Goal: Transaction & Acquisition: Book appointment/travel/reservation

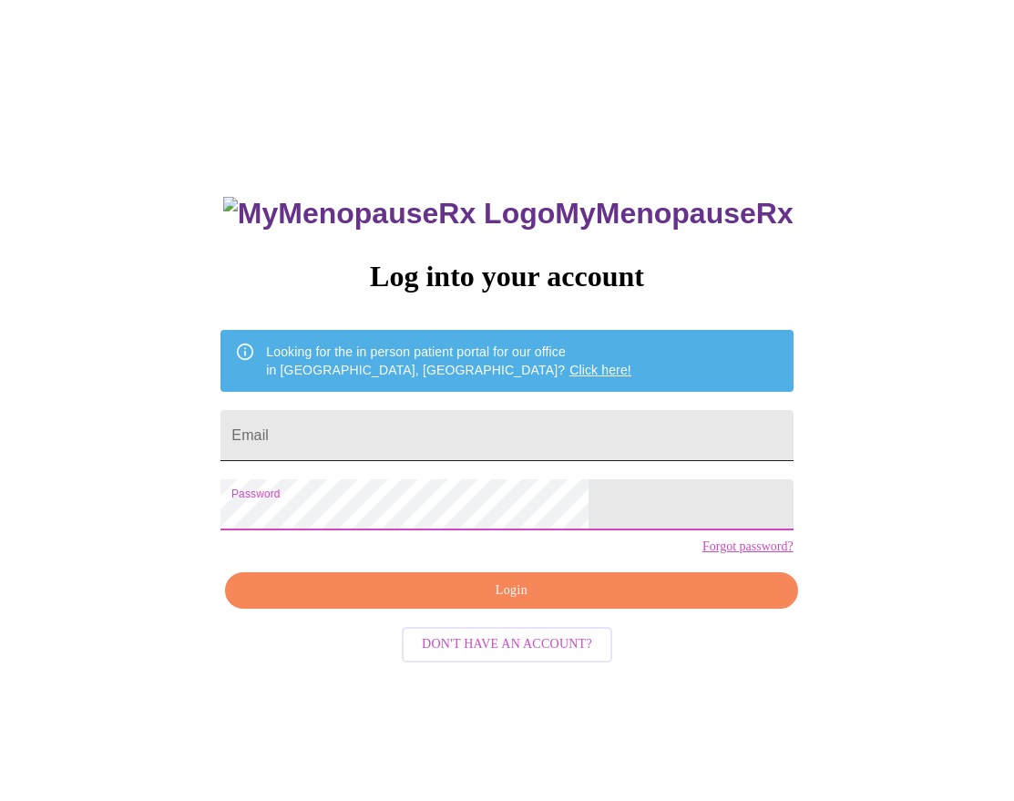
click at [491, 417] on input "Email" at bounding box center [507, 435] width 572 height 51
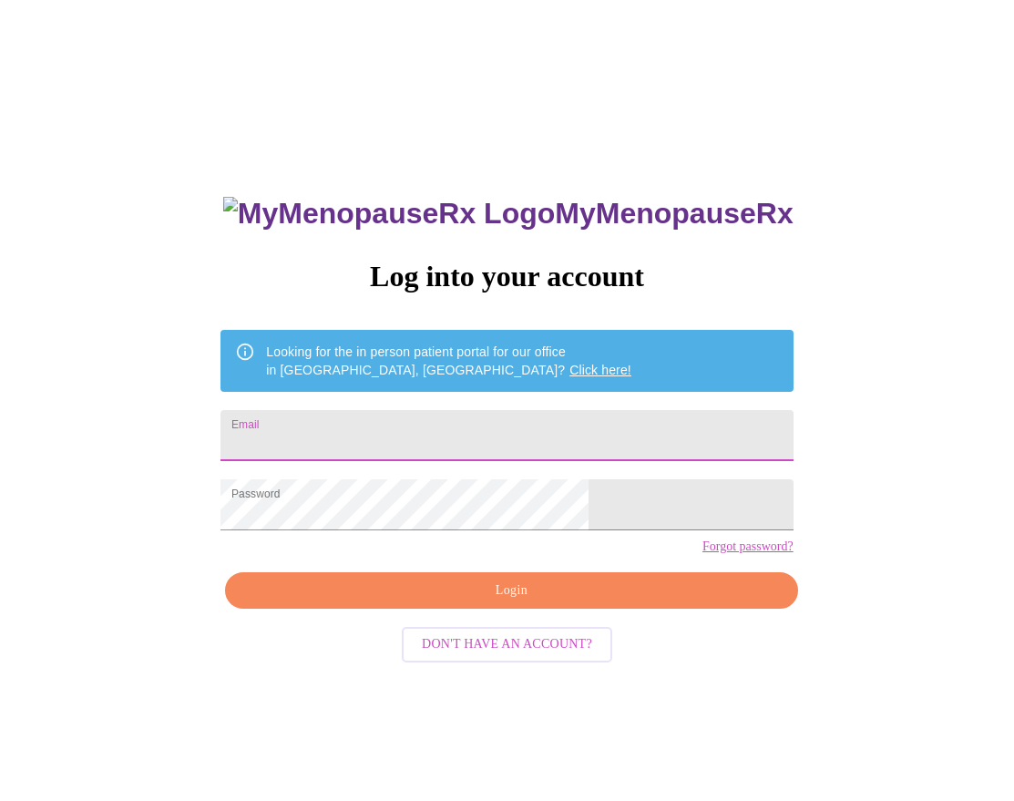
type input "[EMAIL_ADDRESS][DOMAIN_NAME]"
click at [533, 602] on span "Login" at bounding box center [511, 591] width 530 height 23
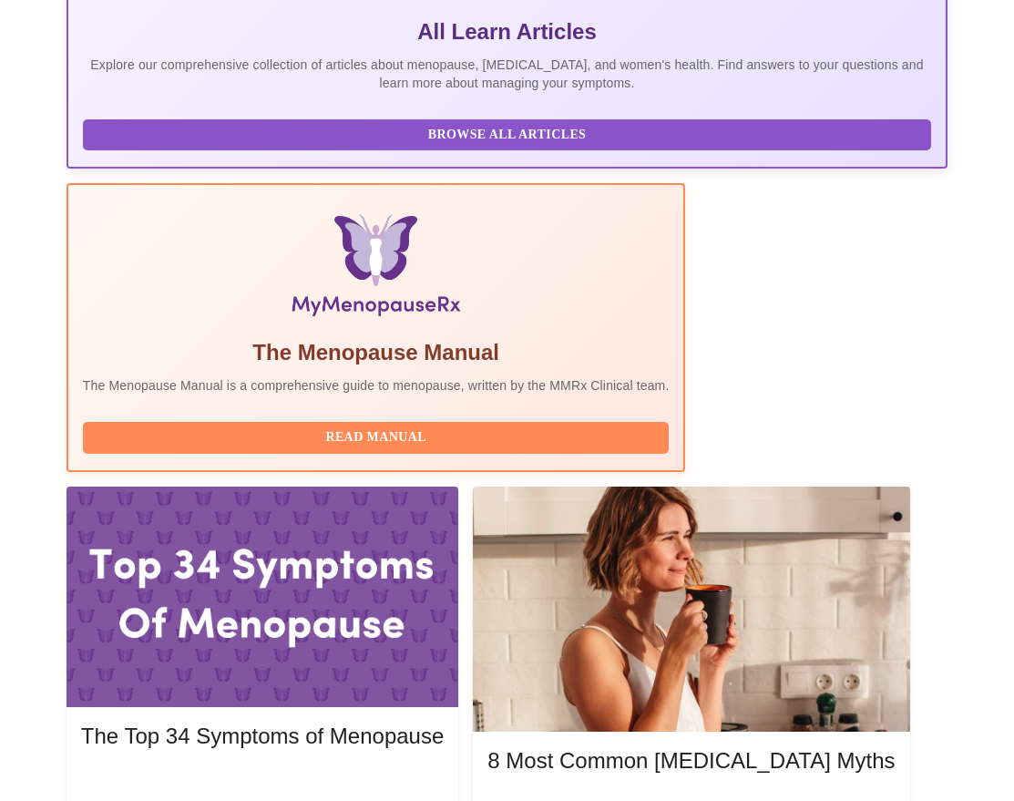
scroll to position [55, 0]
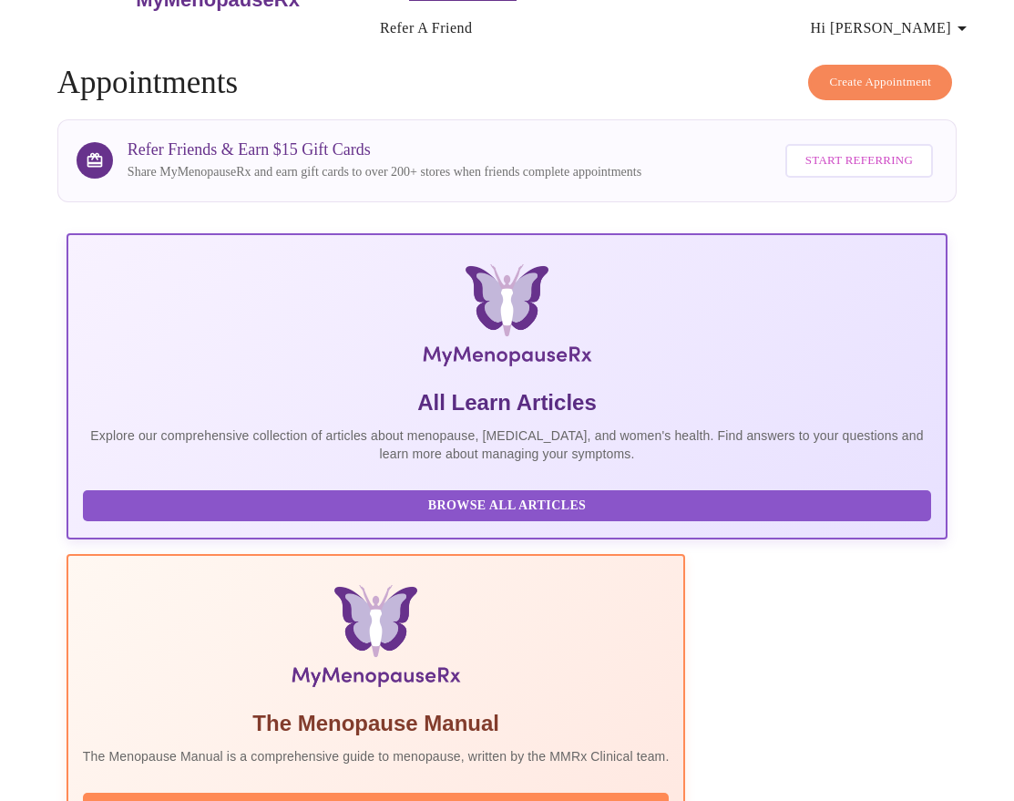
click at [895, 78] on span "Create Appointment" at bounding box center [880, 82] width 102 height 21
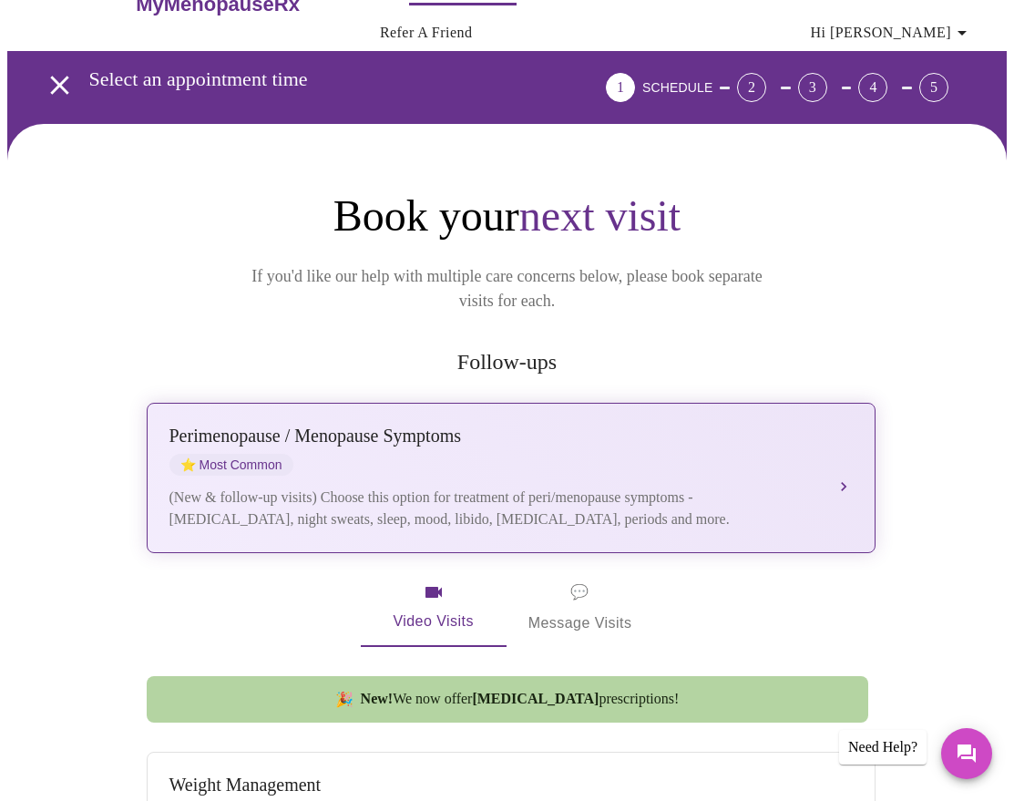
scroll to position [273, 0]
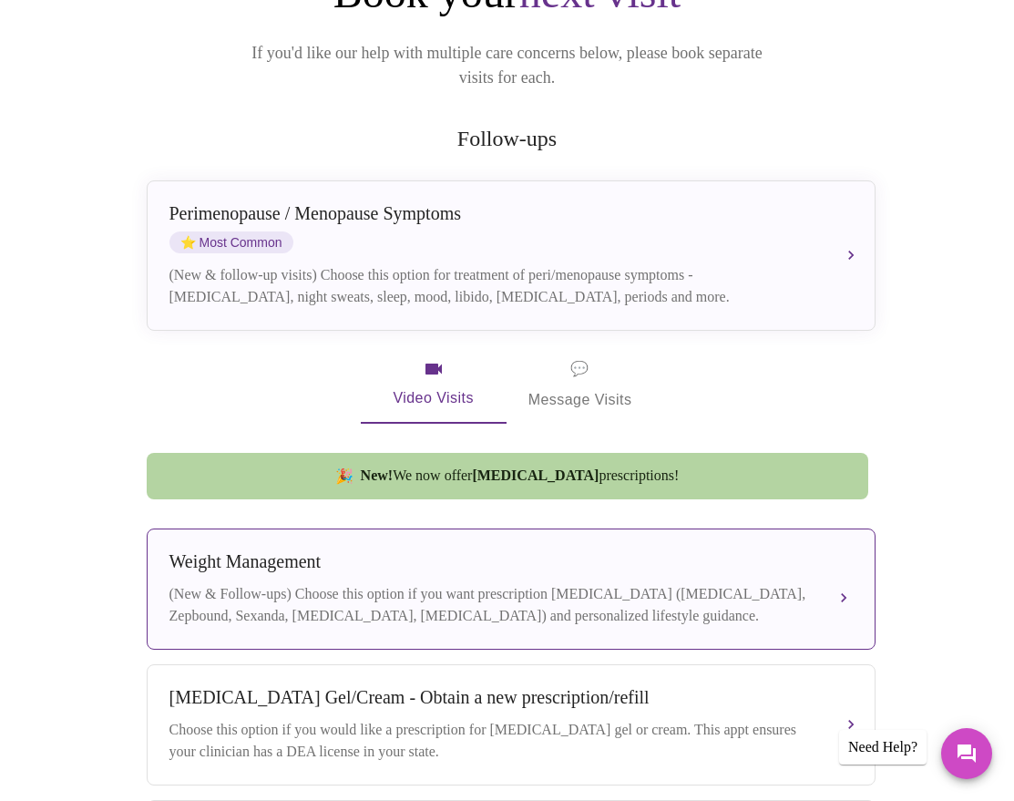
click at [434, 583] on div "(New & Follow-ups) Choose this option if you want prescription [MEDICAL_DATA] (…" at bounding box center [493, 605] width 647 height 44
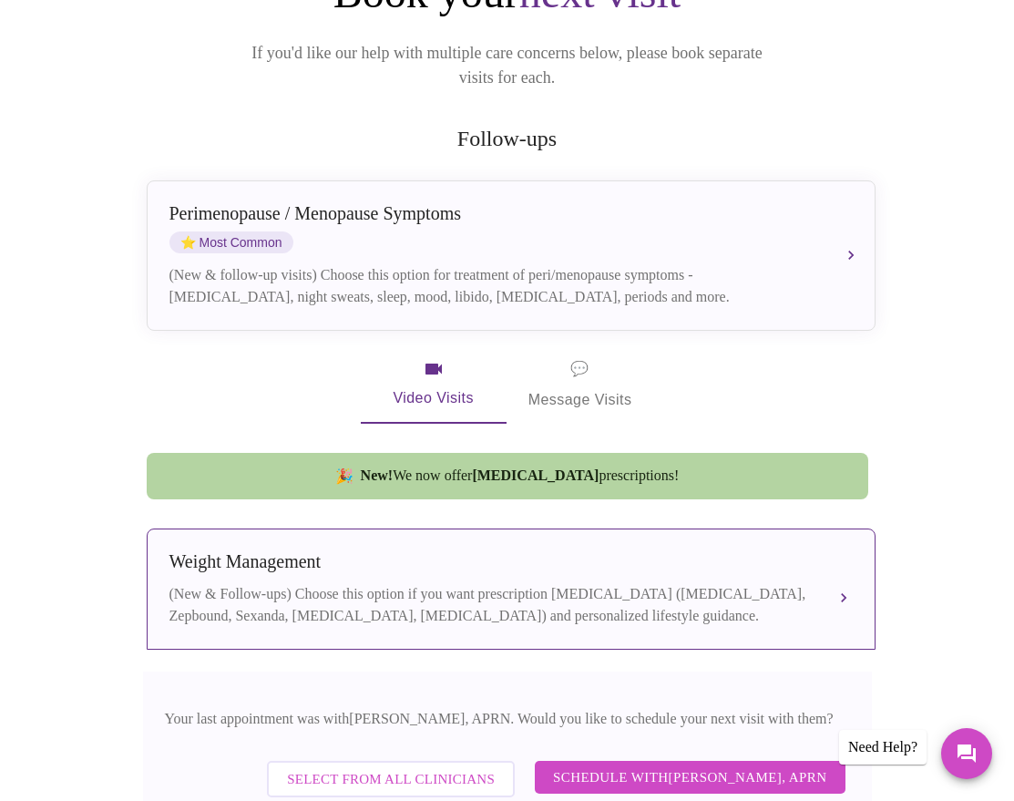
scroll to position [532, 0]
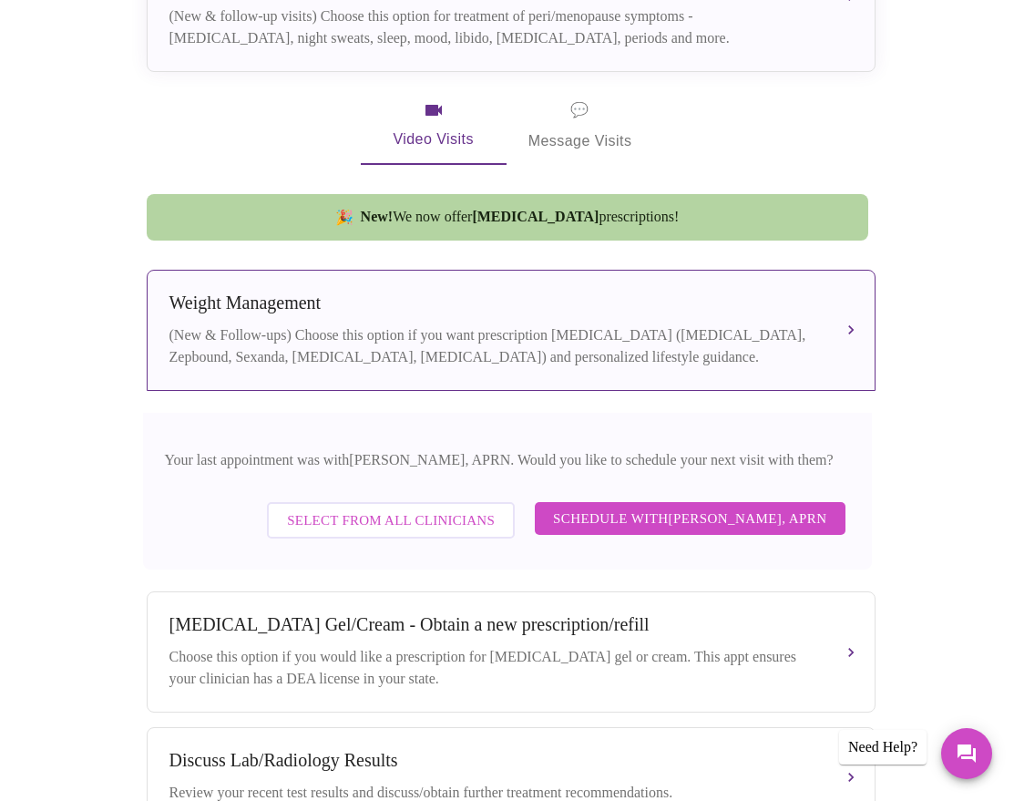
click at [692, 514] on span "Schedule with [PERSON_NAME], APRN" at bounding box center [690, 519] width 274 height 24
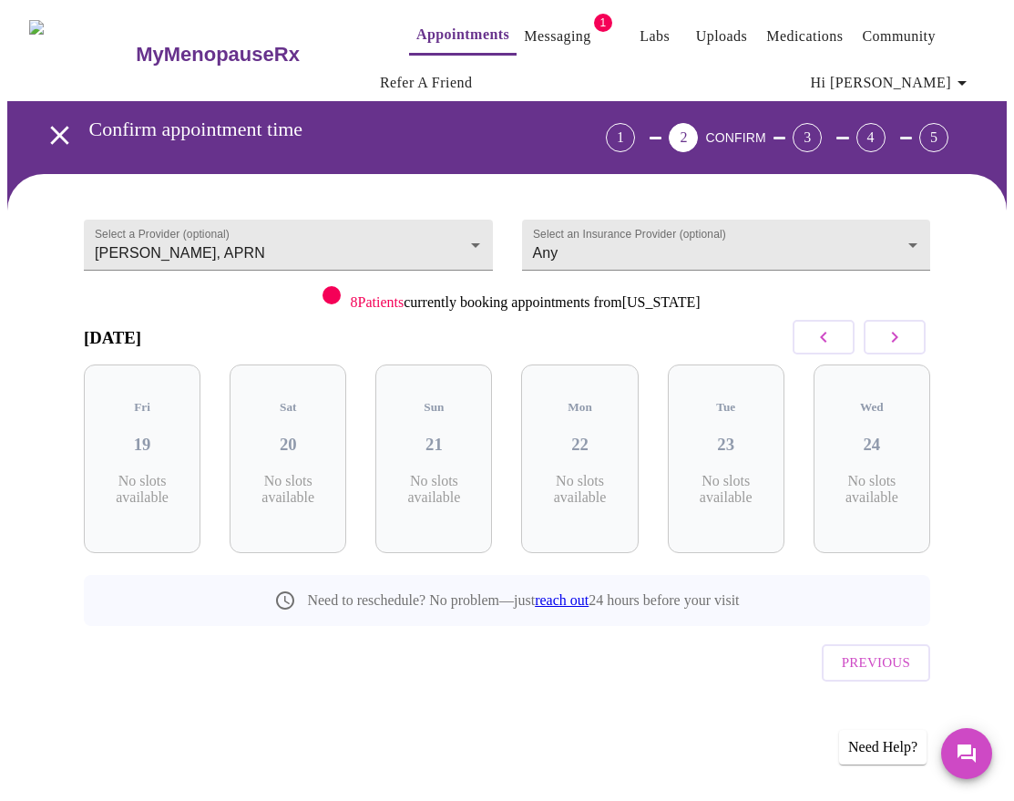
scroll to position [0, 0]
click at [718, 435] on h3 "23" at bounding box center [726, 445] width 87 height 20
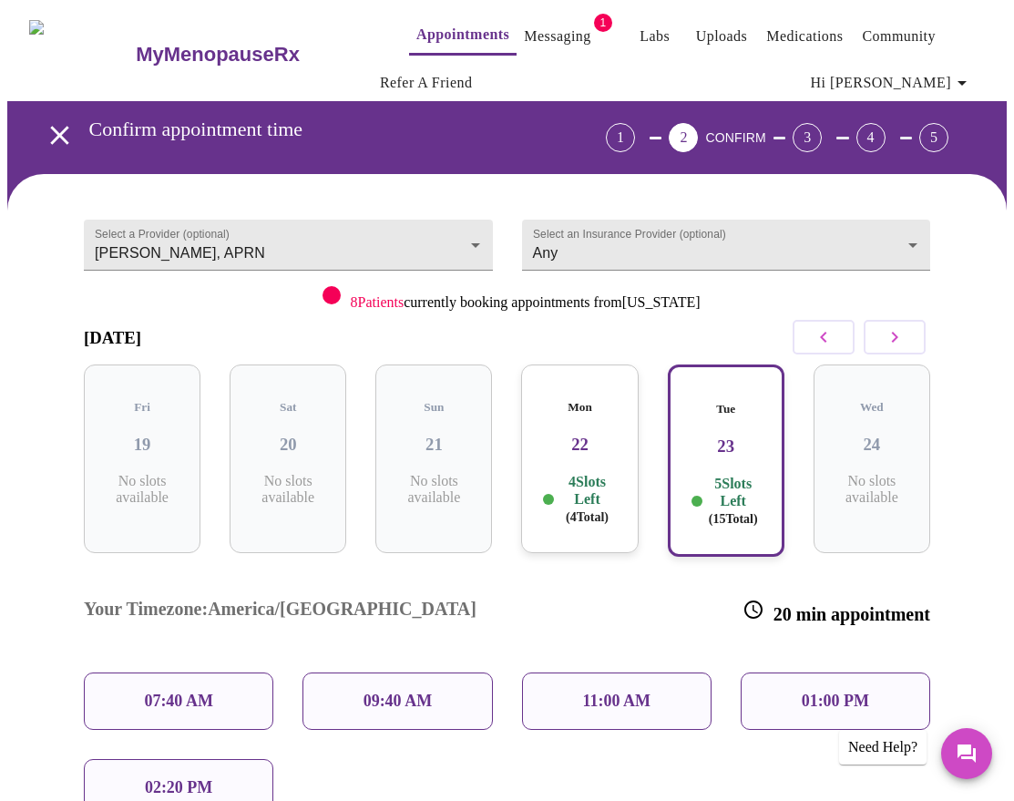
click at [427, 692] on p "09:40 AM" at bounding box center [398, 701] width 69 height 19
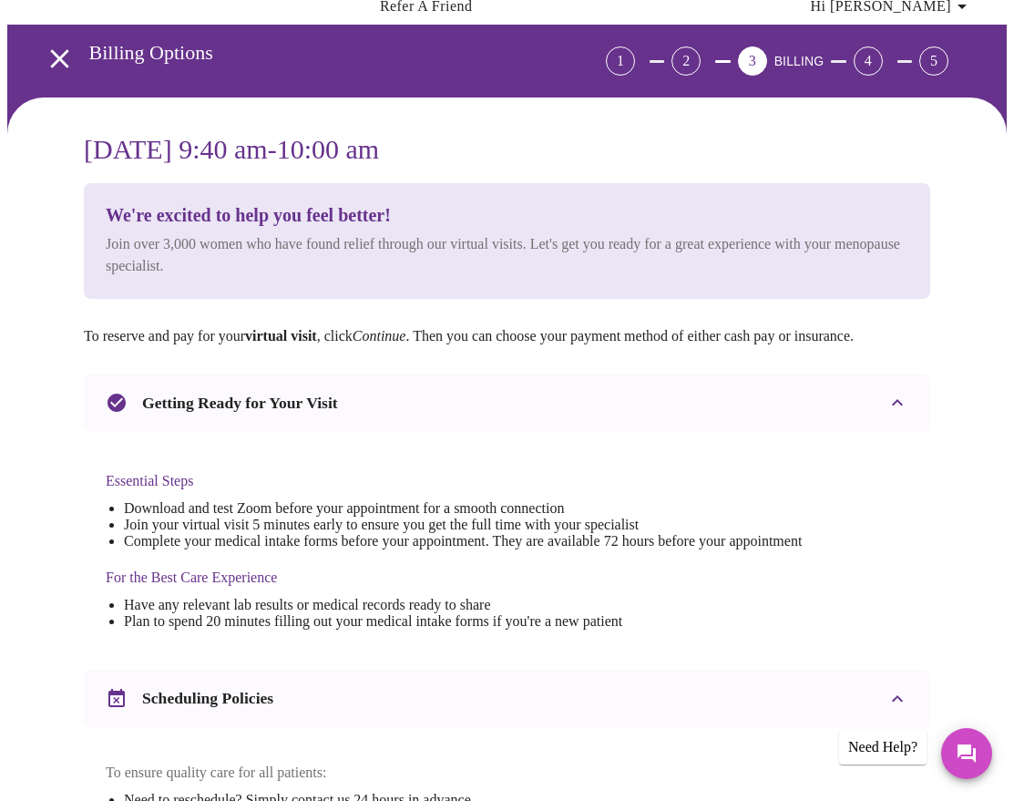
scroll to position [467, 0]
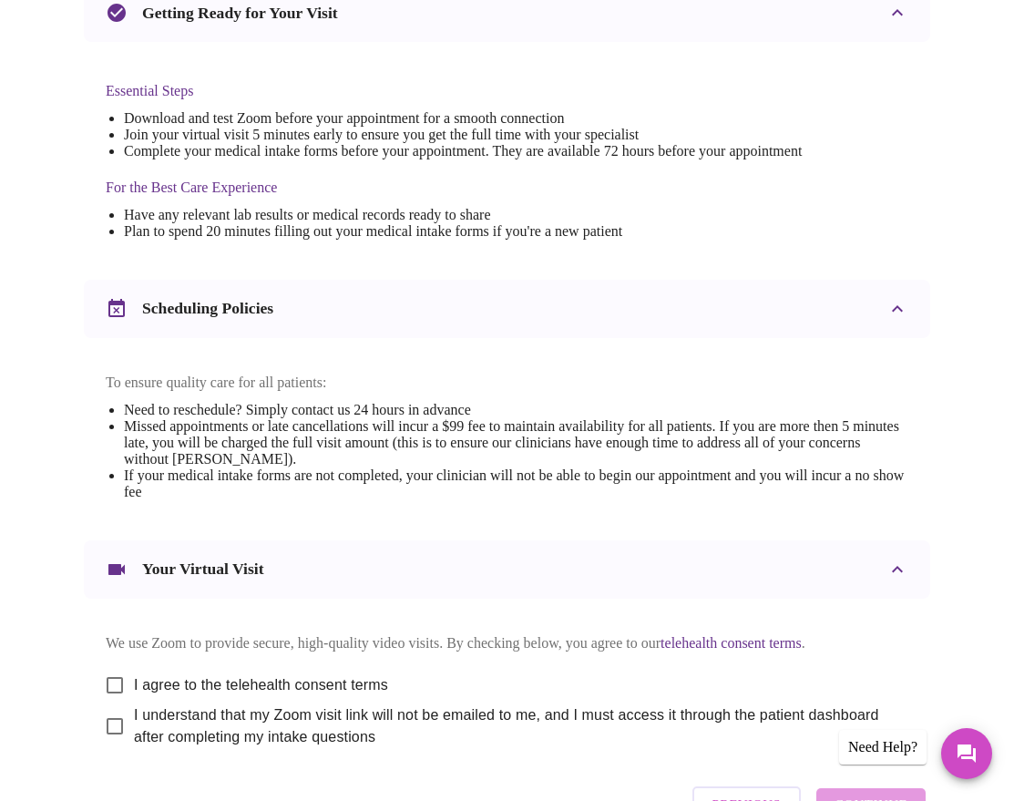
click at [110, 704] on input "I agree to the telehealth consent terms" at bounding box center [115, 685] width 38 height 38
checkbox input "true"
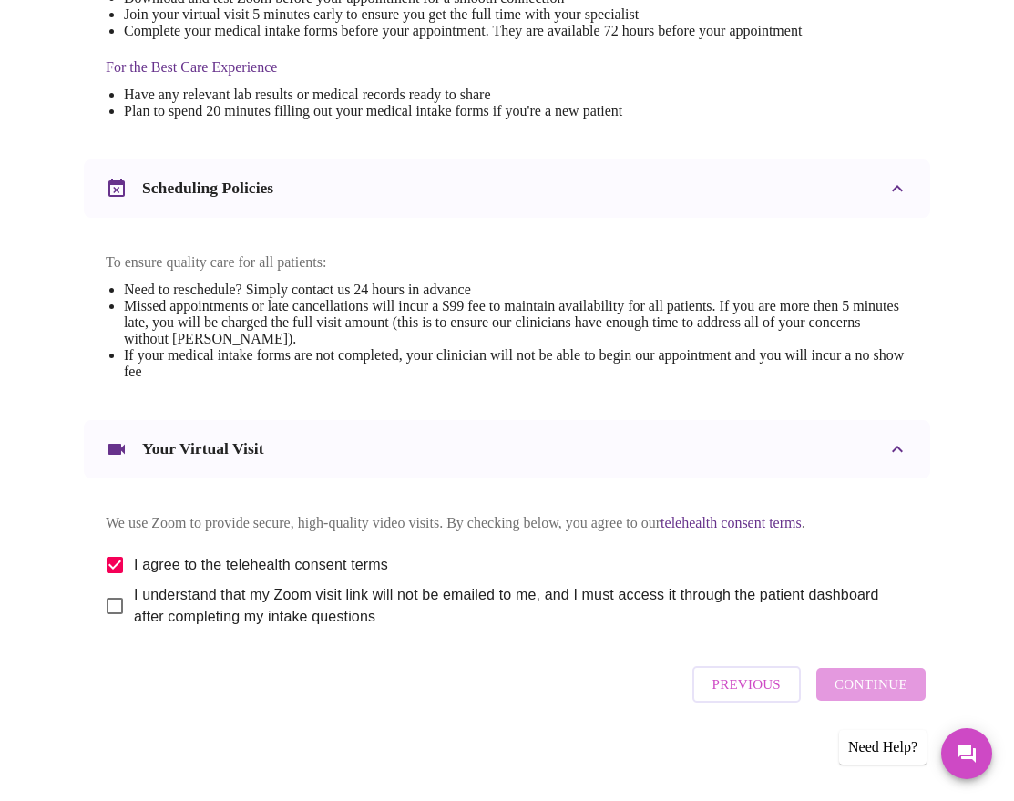
scroll to position [616, 0]
click at [99, 605] on input "I understand that my Zoom visit link will not be emailed to me, and I must acce…" at bounding box center [115, 606] width 38 height 38
checkbox input "true"
click at [879, 694] on span "Continue" at bounding box center [871, 685] width 73 height 24
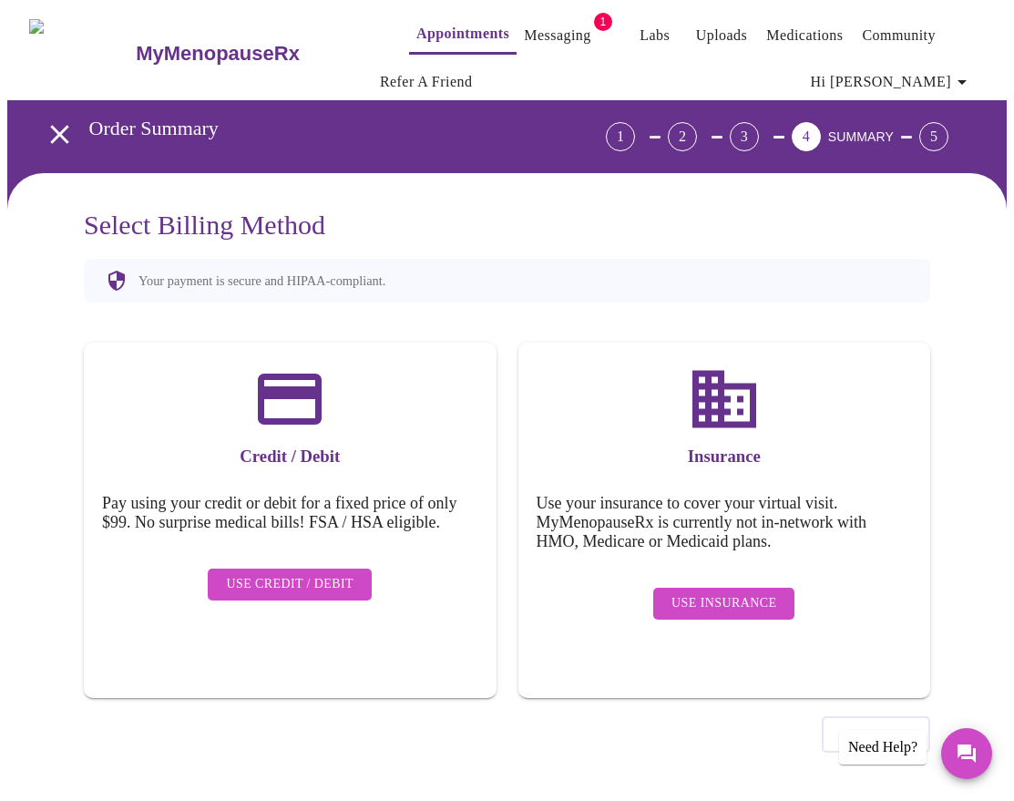
scroll to position [0, 0]
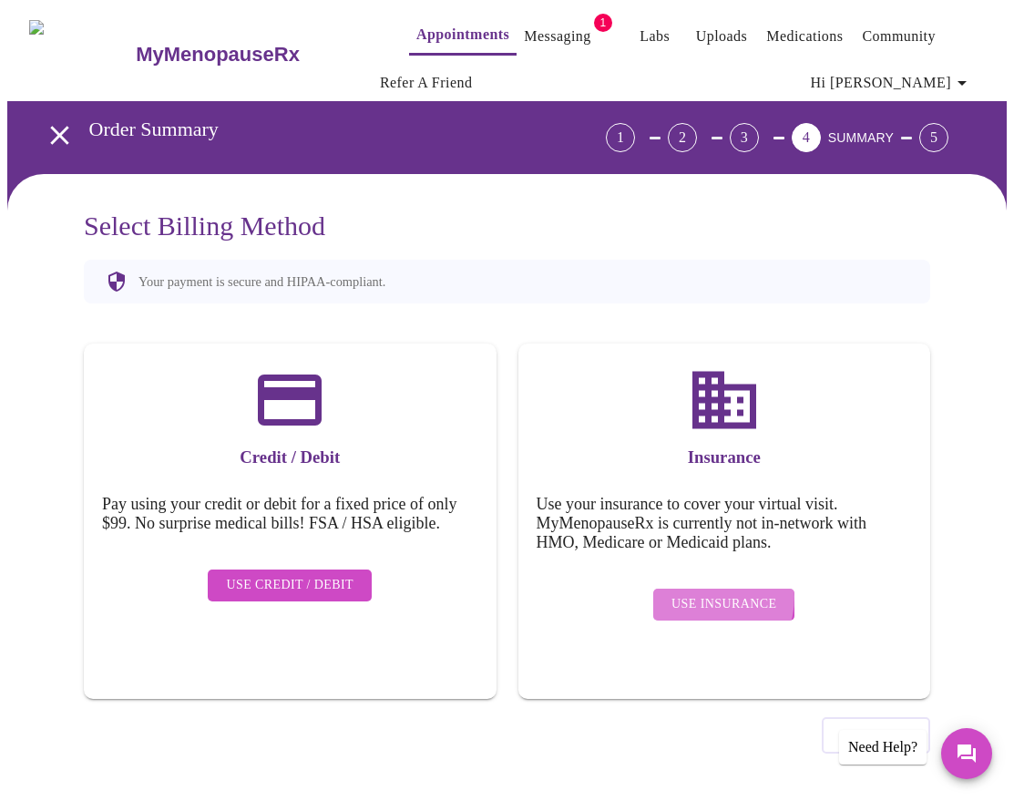
click at [706, 593] on span "Use Insurance" at bounding box center [724, 604] width 105 height 23
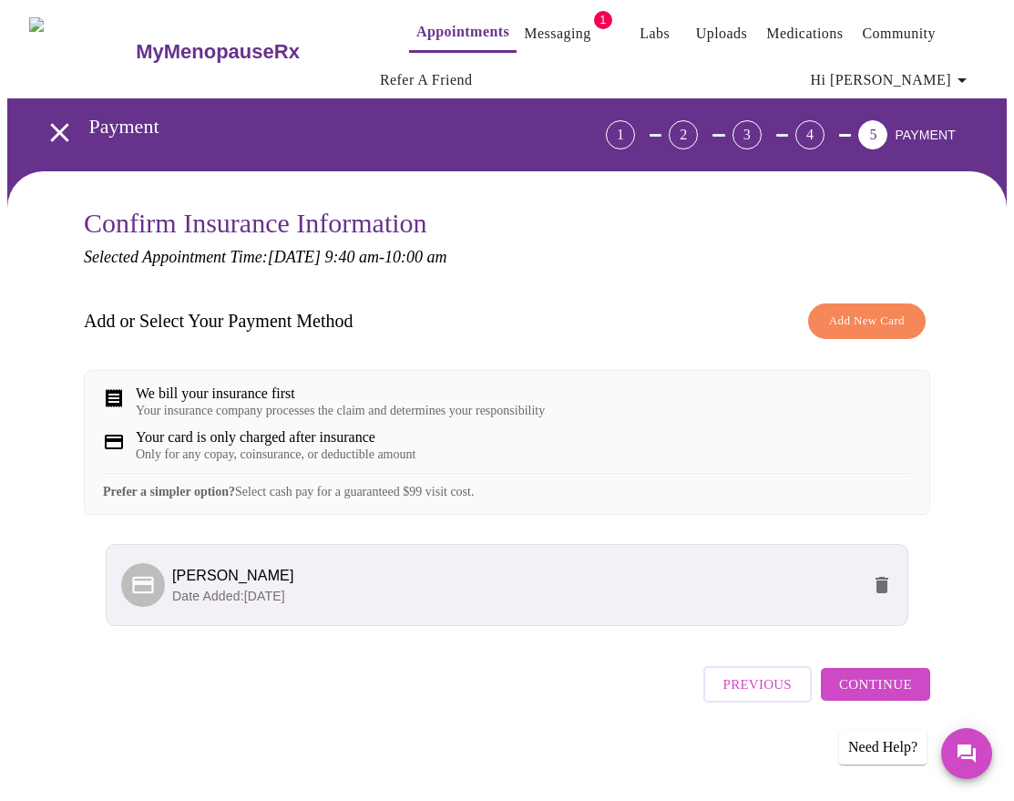
scroll to position [17, 0]
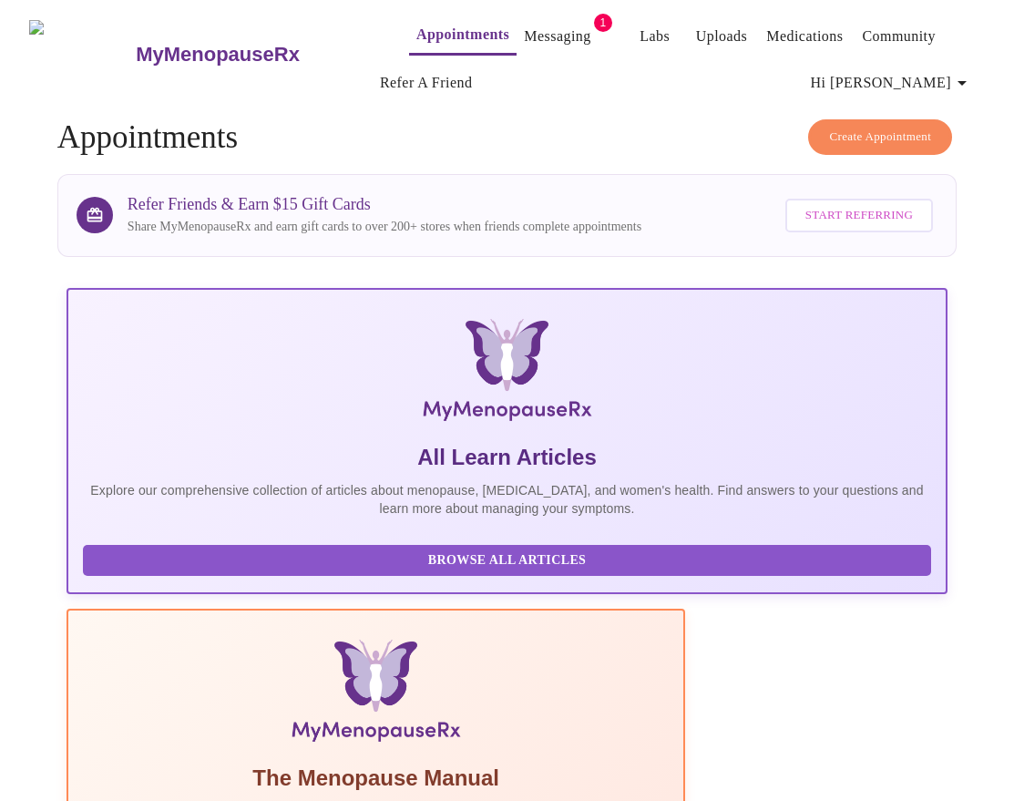
click at [931, 127] on span "Create Appointment" at bounding box center [880, 137] width 102 height 21
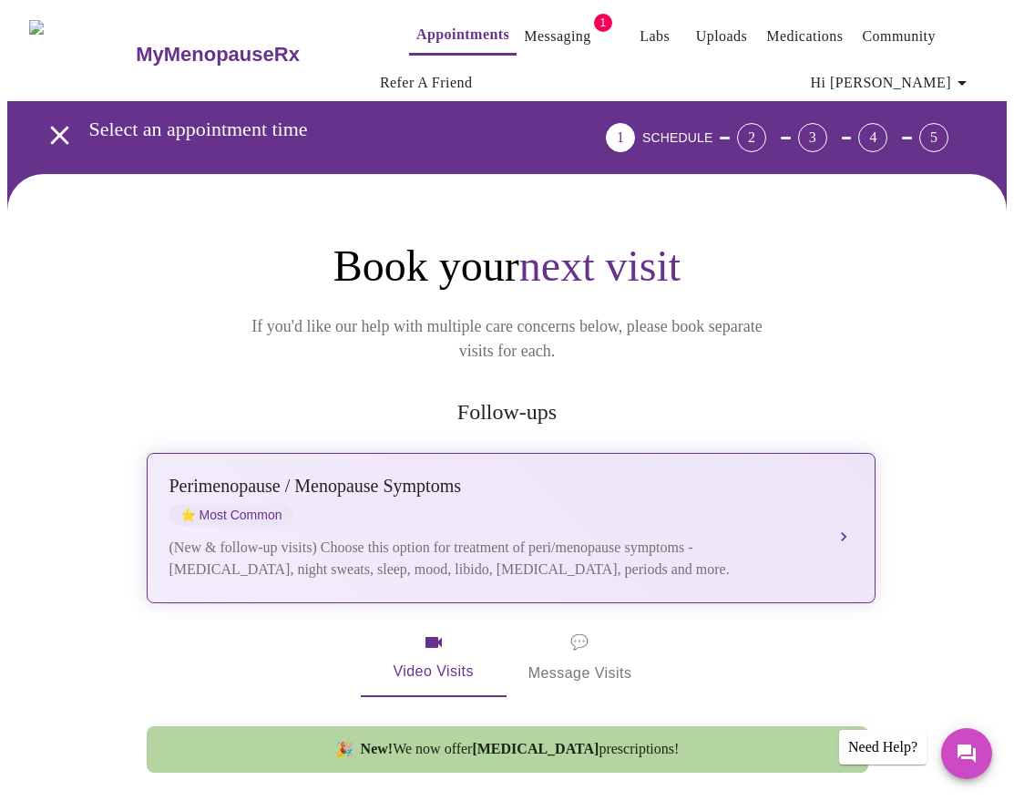
scroll to position [450, 0]
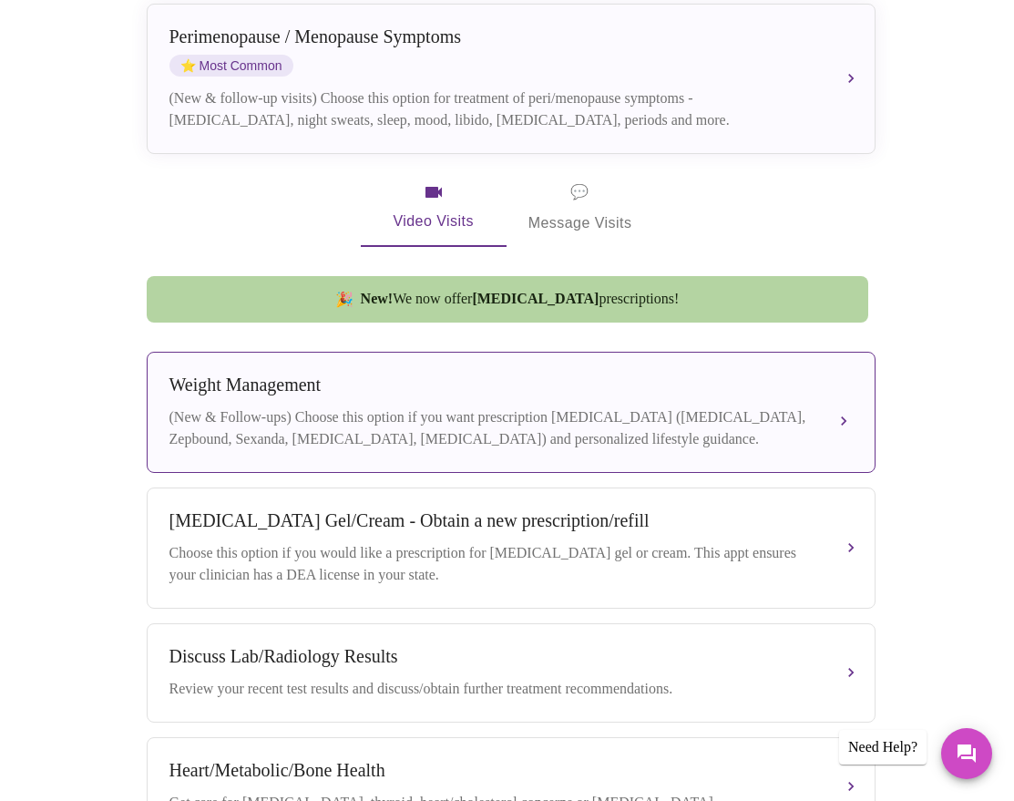
click at [524, 406] on div "(New & Follow-ups) Choose this option if you want prescription [MEDICAL_DATA] (…" at bounding box center [493, 428] width 647 height 44
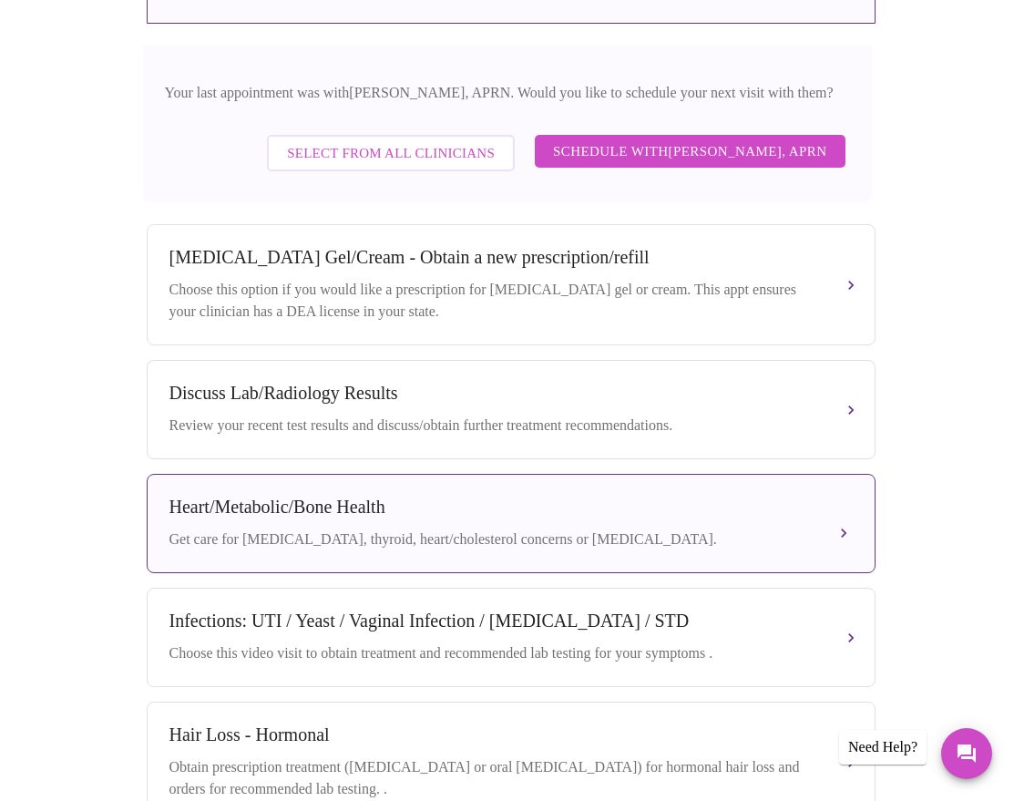
scroll to position [657, 0]
